Goal: Task Accomplishment & Management: Manage account settings

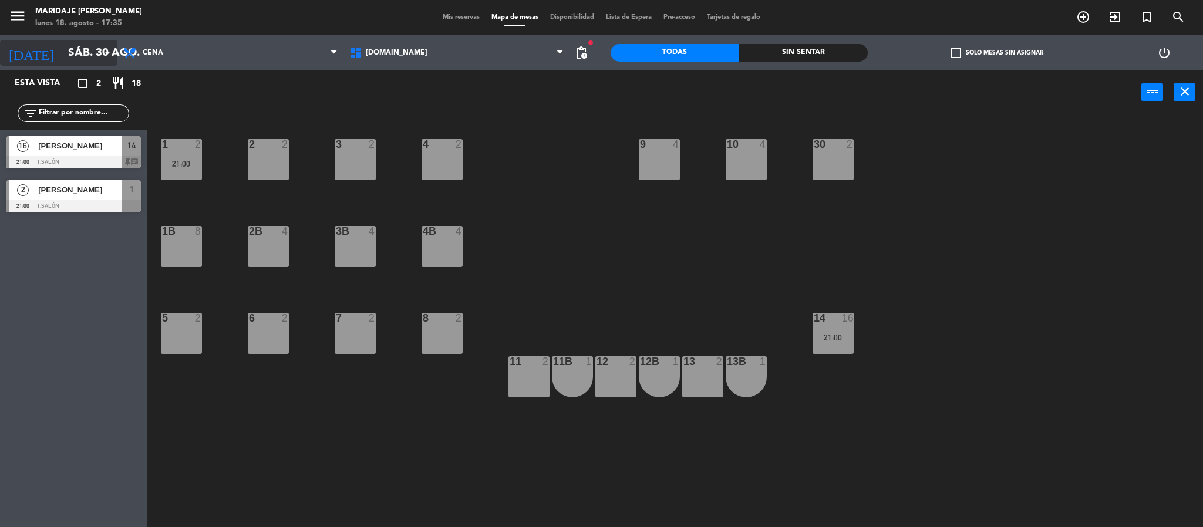
click at [62, 53] on input "sáb. 30 ago." at bounding box center [133, 53] width 142 height 25
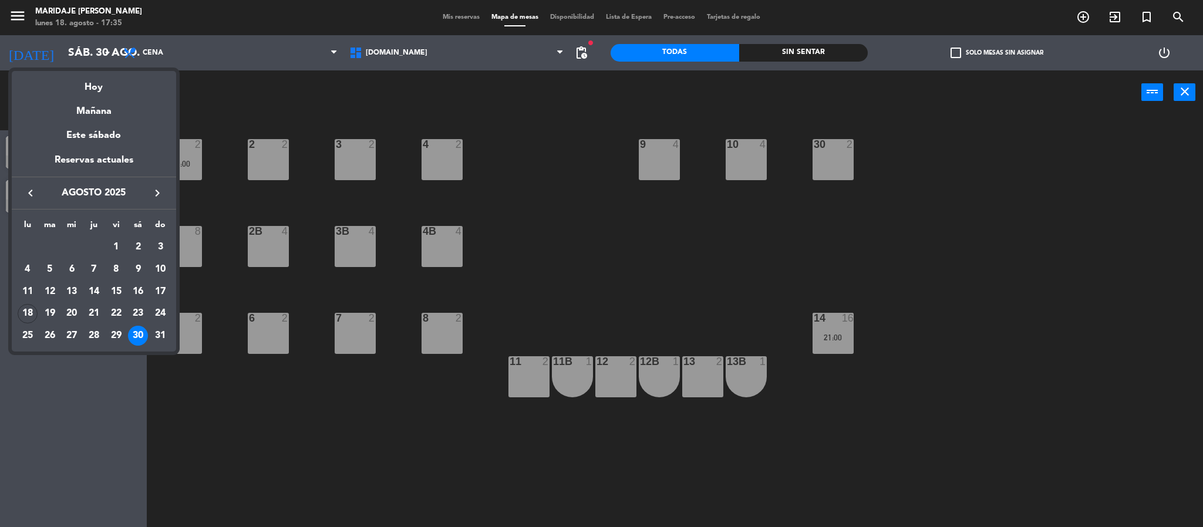
click at [138, 335] on div "30" at bounding box center [138, 336] width 20 height 20
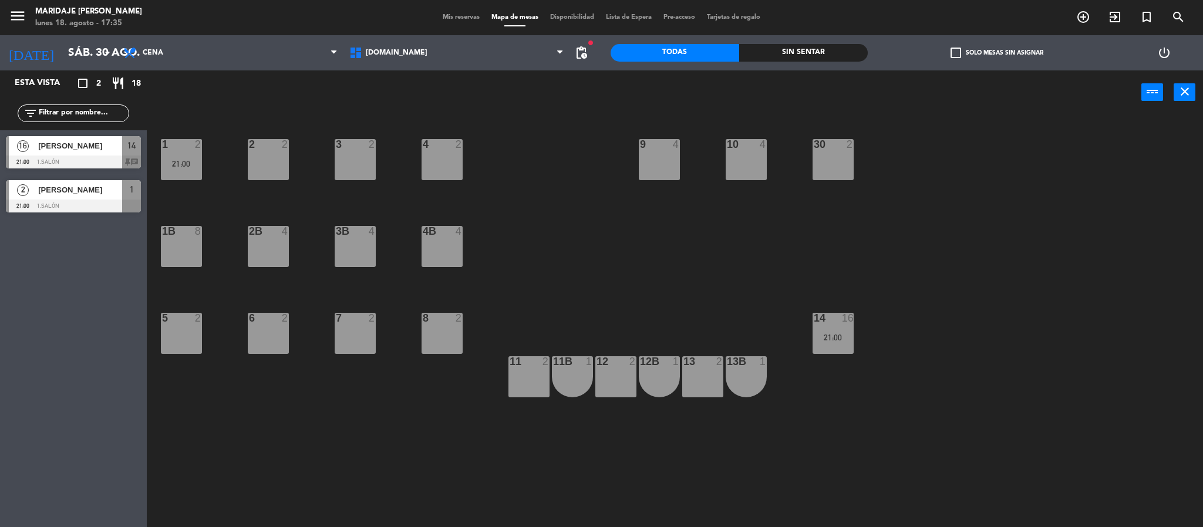
click at [78, 21] on div "lunes 18. agosto - 17:35" at bounding box center [88, 24] width 107 height 12
click at [445, 7] on div "menu Maridaje [PERSON_NAME] lunes 18. agosto - 17:35 Mis reservas Mapa de mesas…" at bounding box center [601, 17] width 1203 height 35
click at [449, 16] on span "Mis reservas" at bounding box center [461, 17] width 49 height 6
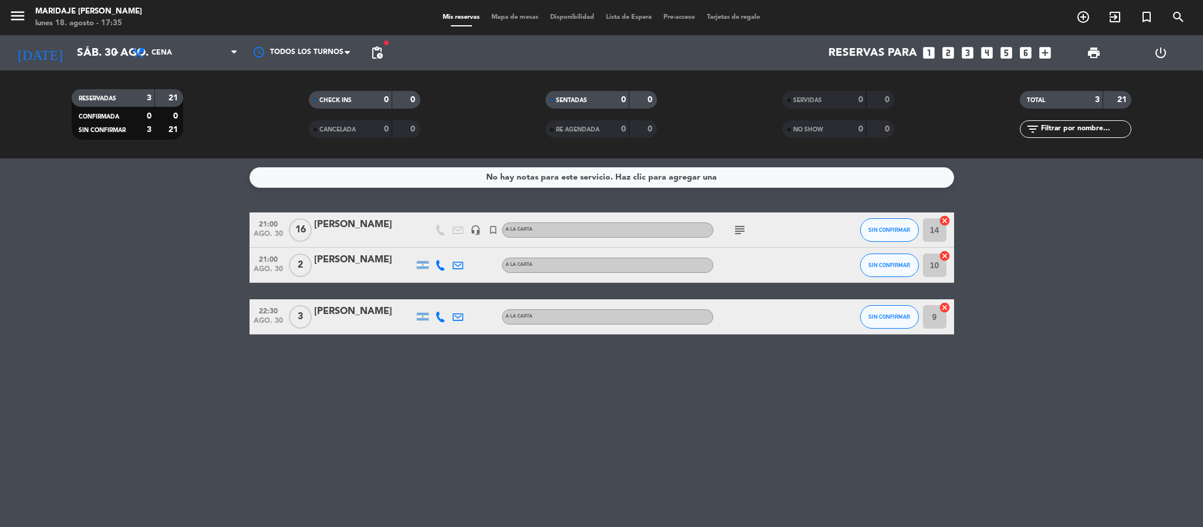
click at [809, 314] on div at bounding box center [767, 317] width 106 height 35
click at [351, 312] on div "[PERSON_NAME]" at bounding box center [364, 311] width 100 height 15
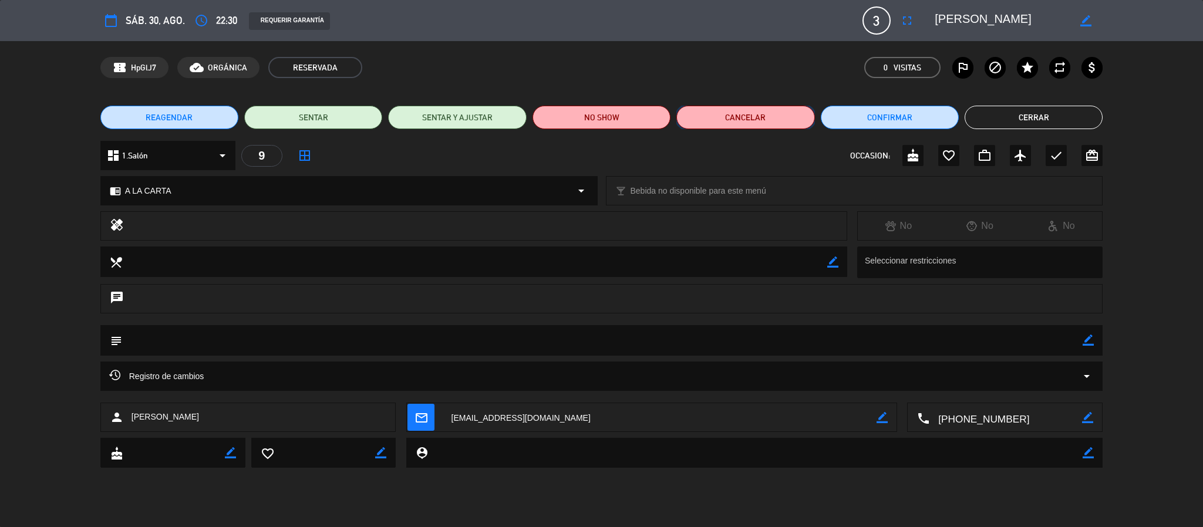
click at [779, 113] on button "Cancelar" at bounding box center [746, 117] width 138 height 23
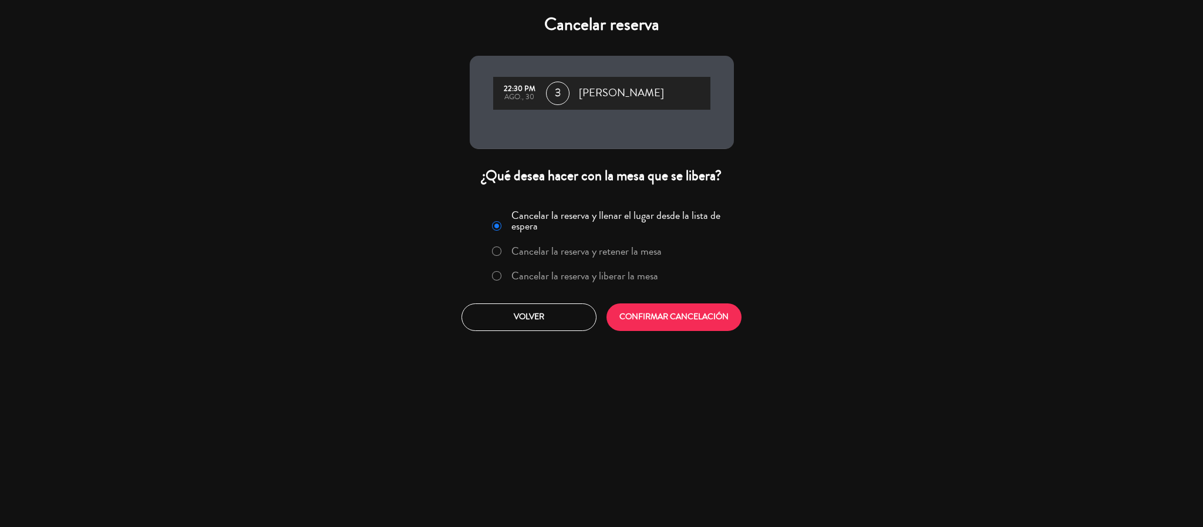
click at [557, 277] on label "Cancelar la reserva y liberar la mesa" at bounding box center [585, 276] width 147 height 11
click at [661, 314] on button "CONFIRMAR CANCELACIÓN" at bounding box center [674, 318] width 135 height 28
